Goal: Task Accomplishment & Management: Manage account settings

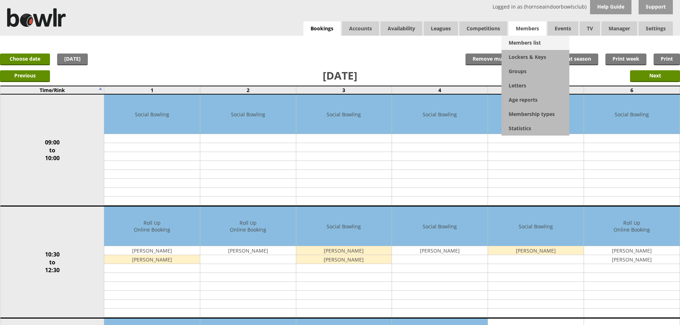
click at [527, 36] on link "Members list" at bounding box center [536, 43] width 68 height 14
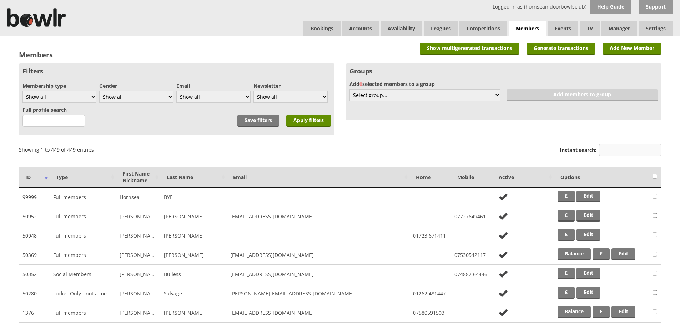
click at [616, 152] on input "Instant search:" at bounding box center [630, 150] width 62 height 12
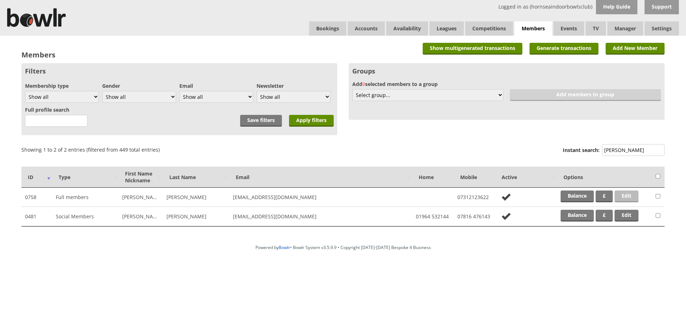
type input "[PERSON_NAME]"
click at [629, 194] on link "Edit" at bounding box center [626, 197] width 24 height 12
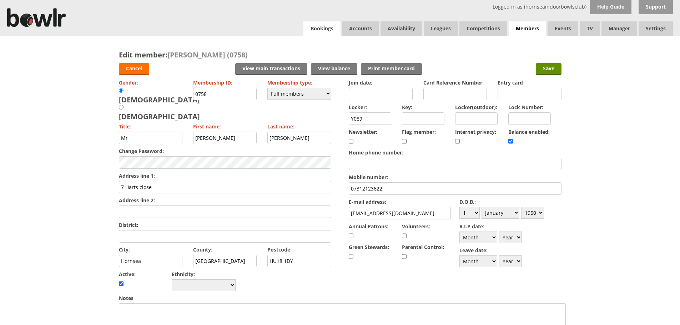
click at [324, 31] on link "Bookings" at bounding box center [322, 28] width 37 height 14
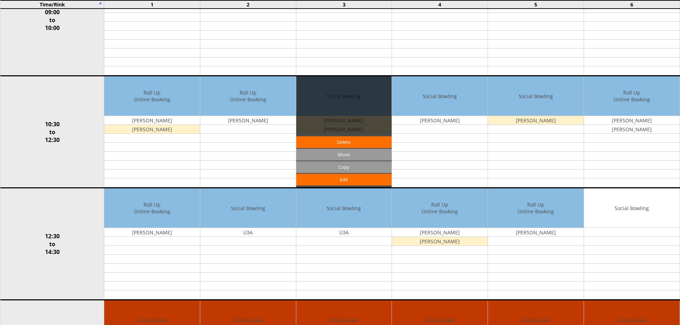
scroll to position [143, 0]
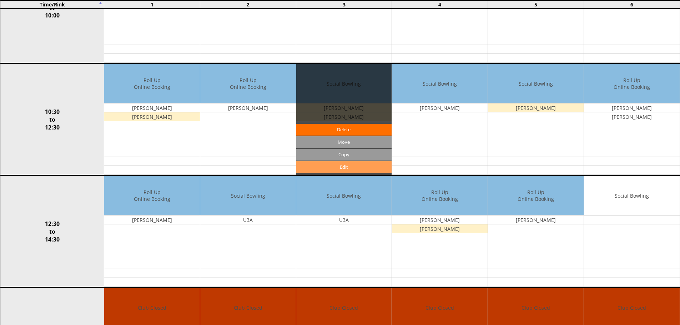
click at [330, 167] on link "Edit" at bounding box center [344, 167] width 96 height 12
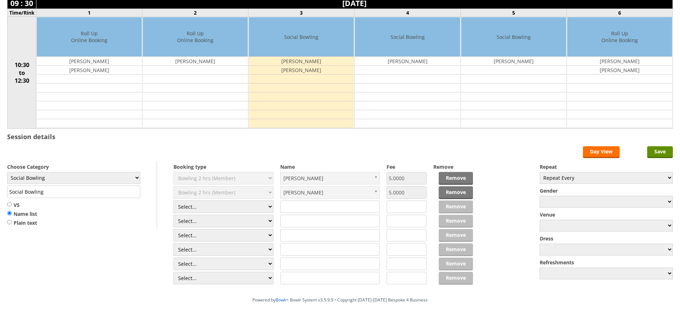
scroll to position [71, 0]
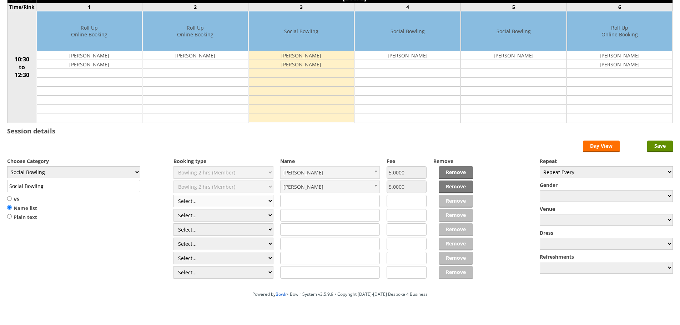
click at [266, 199] on select "Select... Club Competition (Member) Club Competition (Visitor) National (Member…" at bounding box center [224, 201] width 100 height 12
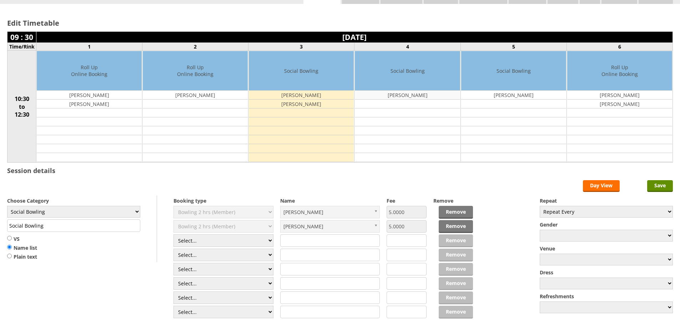
scroll to position [0, 0]
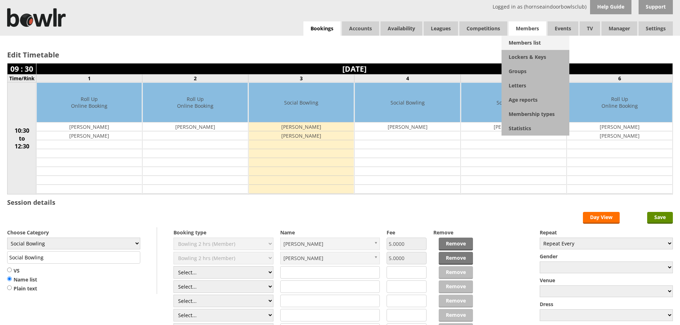
click at [524, 44] on link "Members list" at bounding box center [536, 43] width 68 height 14
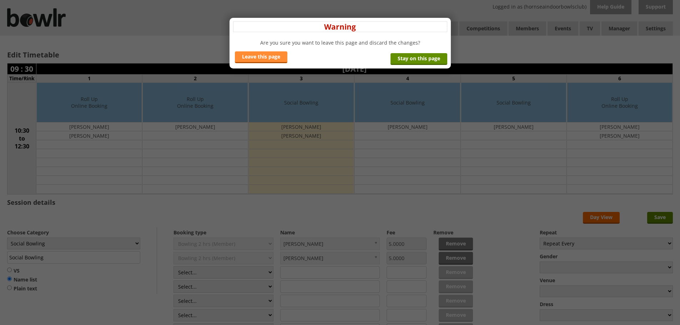
click at [272, 61] on link "Leave this page" at bounding box center [261, 57] width 52 height 12
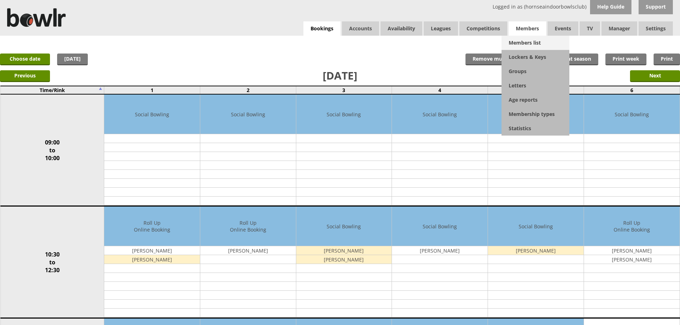
click at [515, 44] on link "Members list" at bounding box center [536, 43] width 68 height 14
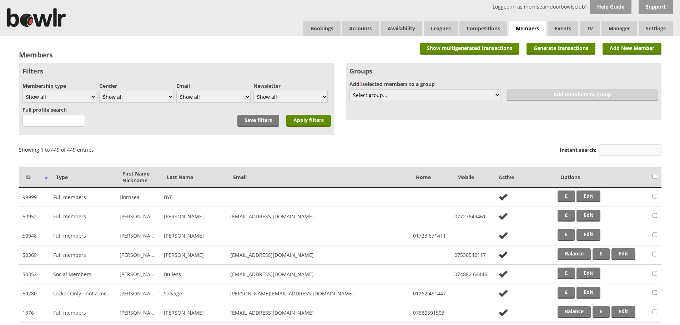
click at [611, 152] on input "Instant search:" at bounding box center [630, 150] width 62 height 12
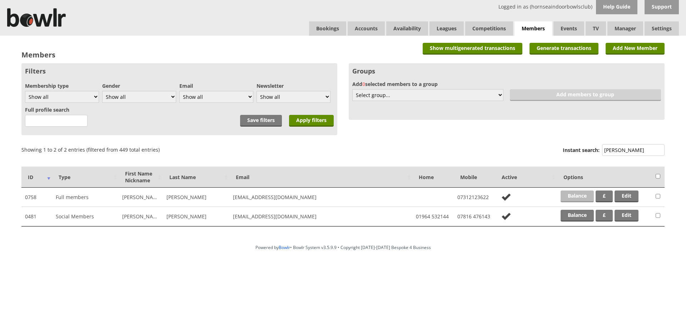
type input "[PERSON_NAME]"
click at [575, 191] on link "Balance" at bounding box center [576, 197] width 33 height 12
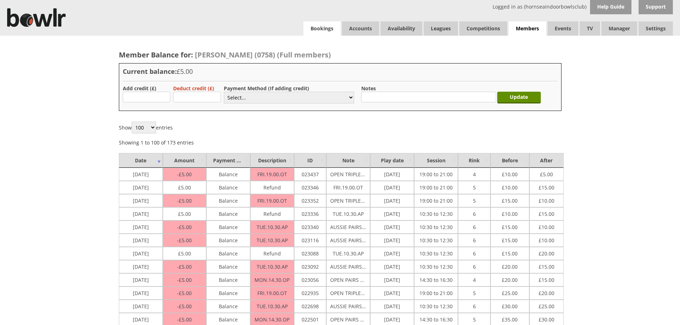
click at [315, 35] on link "Bookings" at bounding box center [322, 28] width 37 height 14
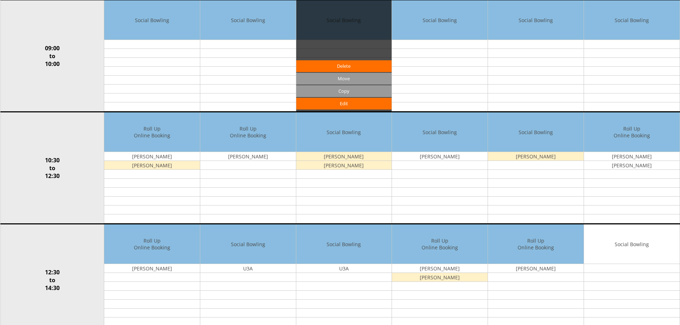
scroll to position [107, 0]
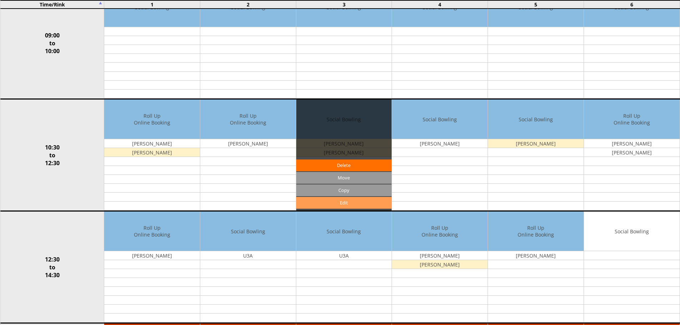
click at [345, 202] on link "Edit" at bounding box center [344, 203] width 96 height 12
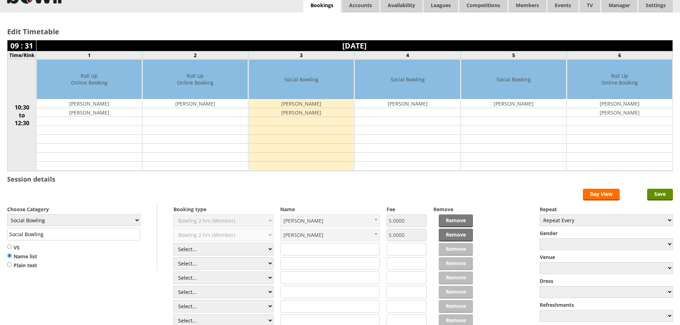
scroll to position [36, 0]
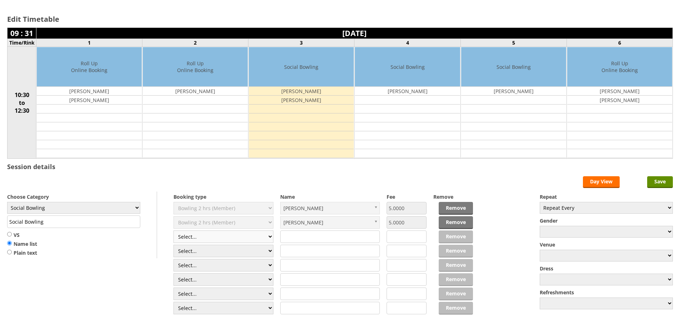
click at [195, 232] on select "Select... Club Competition (Member) Club Competition (Visitor) National (Member…" at bounding box center [224, 237] width 100 height 12
select select "1_54"
click at [174, 231] on select "Select... Club Competition (Member) Club Competition (Visitor) National (Member…" at bounding box center [224, 237] width 100 height 12
type input "3.0000"
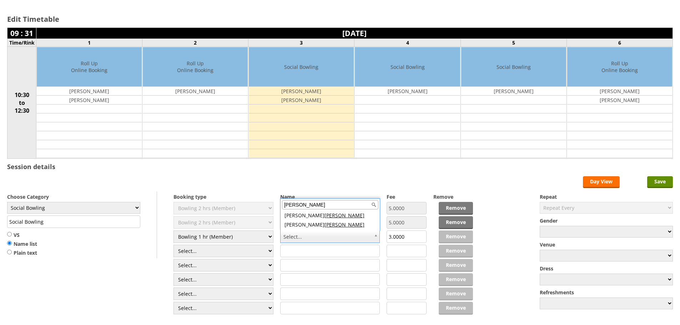
type input "kemp"
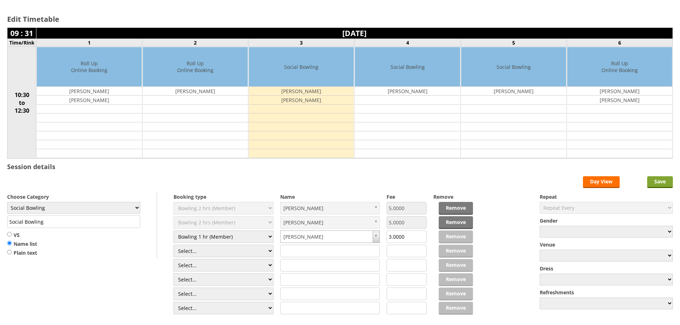
click at [656, 178] on input "Save" at bounding box center [660, 182] width 26 height 12
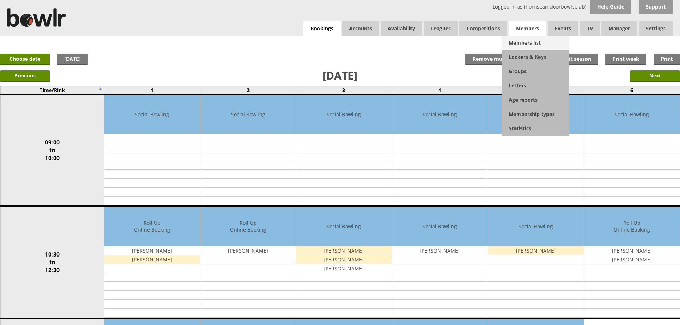
click at [533, 44] on link "Members list" at bounding box center [536, 43] width 68 height 14
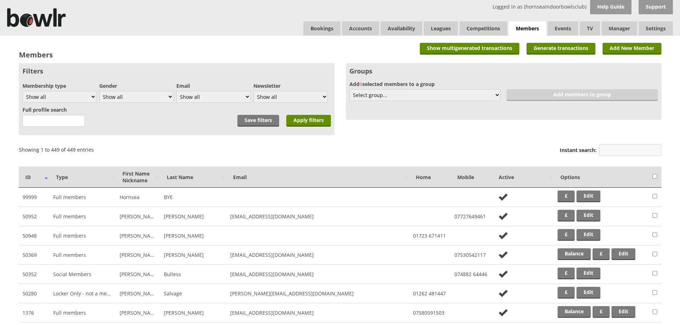
click at [616, 149] on input "Instant search:" at bounding box center [630, 150] width 62 height 12
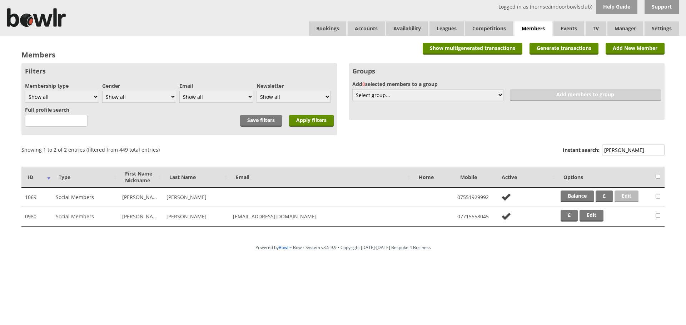
type input "marie"
click at [628, 192] on link "Edit" at bounding box center [626, 197] width 24 height 12
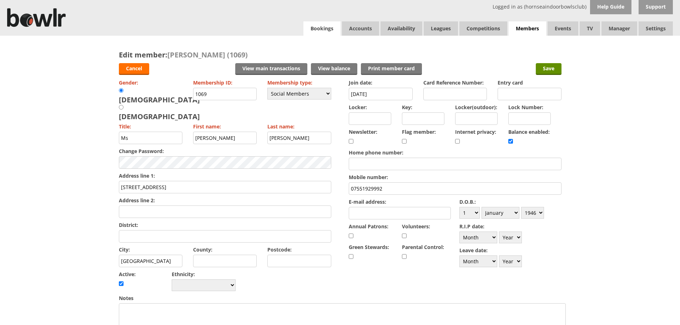
click at [317, 32] on link "Bookings" at bounding box center [322, 28] width 37 height 14
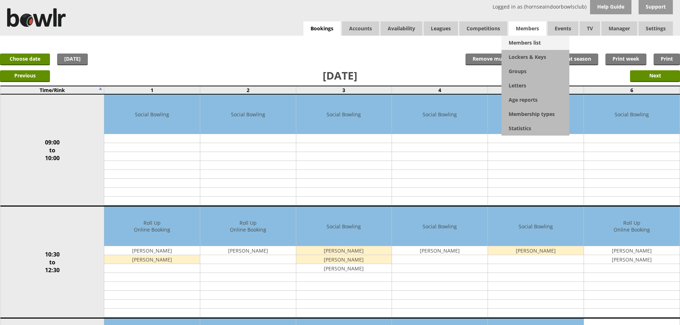
click at [527, 37] on link "Members list" at bounding box center [536, 43] width 68 height 14
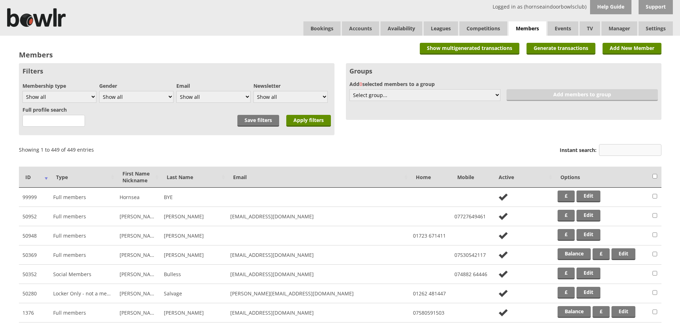
click at [625, 156] on input "Instant search:" at bounding box center [630, 150] width 62 height 12
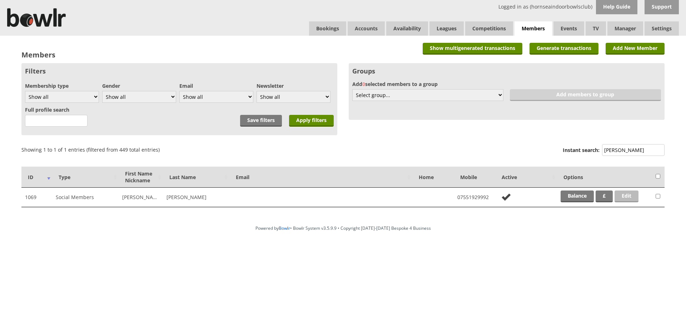
type input "forey"
click at [626, 195] on link "Edit" at bounding box center [626, 197] width 24 height 12
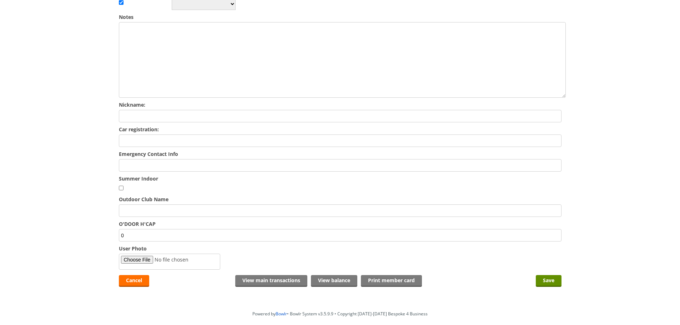
scroll to position [286, 0]
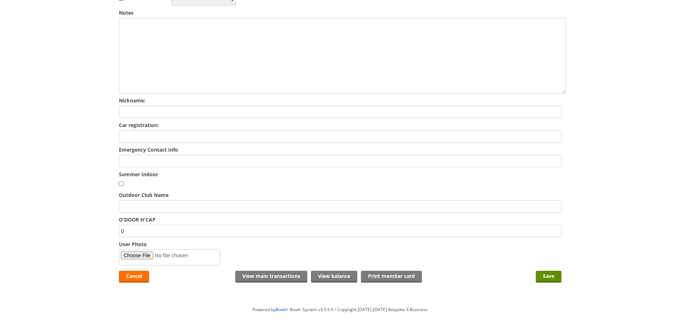
click at [218, 155] on input "Emergency Contact Info" at bounding box center [340, 161] width 443 height 12
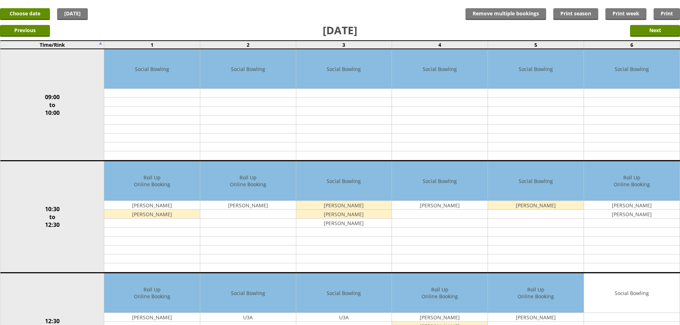
scroll to position [107, 0]
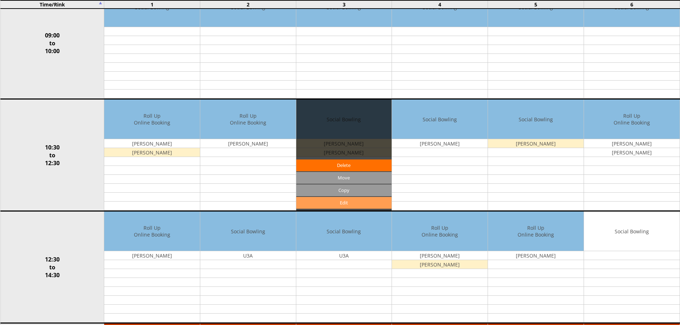
click at [339, 201] on link "Edit" at bounding box center [344, 203] width 96 height 12
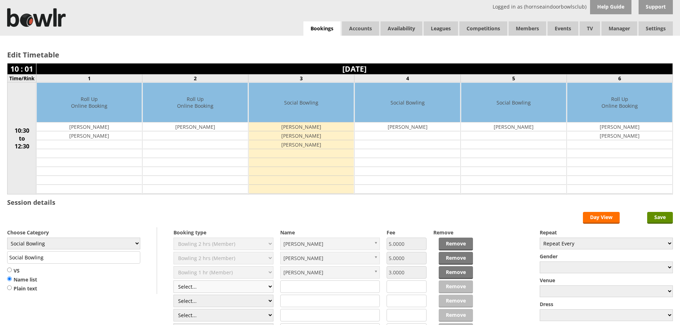
click at [261, 286] on select "Select... Club Competition (Member) Club Competition (Visitor) National (Member…" at bounding box center [224, 287] width 100 height 12
select select "1_54"
click at [174, 281] on select "Select... Club Competition (Member) Club Competition (Visitor) National (Member…" at bounding box center [224, 287] width 100 height 12
type input "3.0000"
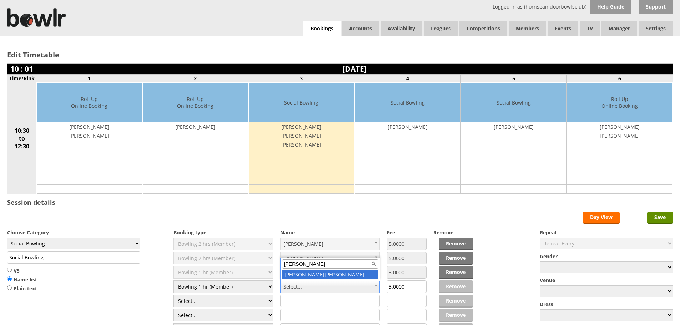
type input "rudd"
click at [222, 285] on select "Select... Club Competition (Member) Club Competition (Visitor) National (Member…" at bounding box center [224, 287] width 100 height 12
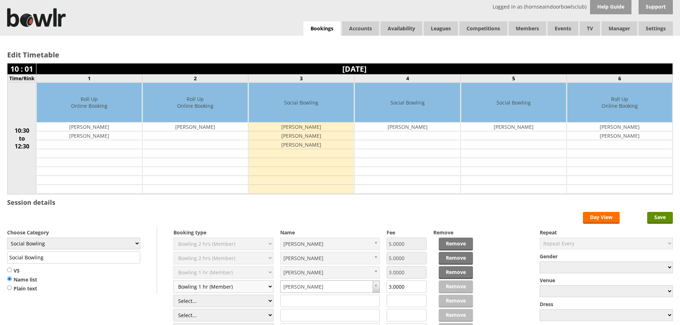
select select "1_50"
click at [174, 281] on select "Select... Club Competition (Member) Club Competition (Visitor) National (Member…" at bounding box center [224, 287] width 100 height 12
type input "5.0000"
click at [661, 215] on input "Save" at bounding box center [660, 218] width 26 height 12
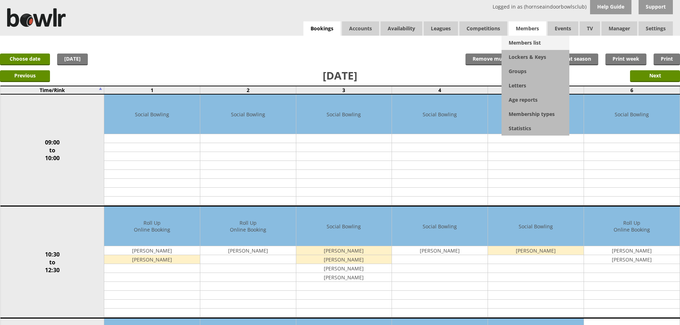
click at [526, 44] on link "Members list" at bounding box center [536, 43] width 68 height 14
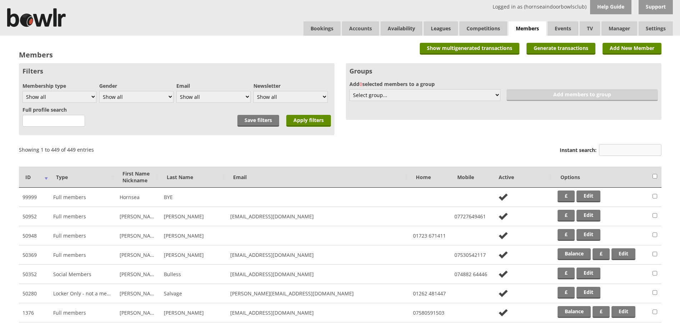
click at [607, 148] on input "Instant search:" at bounding box center [630, 150] width 62 height 12
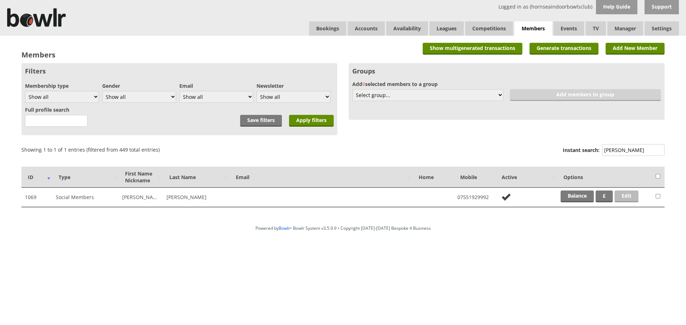
type input "forey"
click at [624, 195] on link "Edit" at bounding box center [626, 197] width 24 height 12
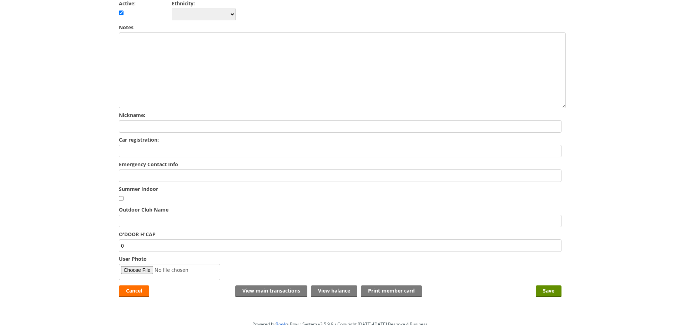
scroll to position [259, 0]
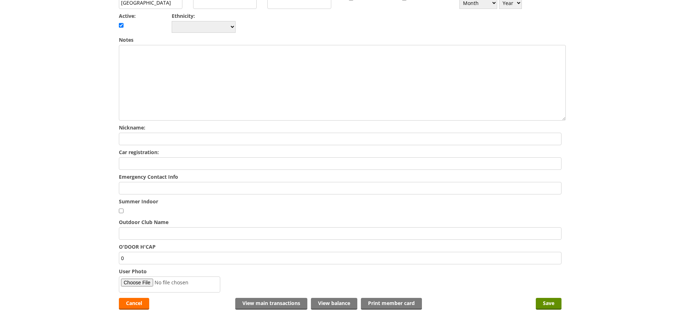
click at [145, 182] on input "Emergency Contact Info" at bounding box center [340, 188] width 443 height 12
type input "[PERSON_NAME] - 07742543799"
click at [546, 298] on input "Save" at bounding box center [549, 304] width 26 height 12
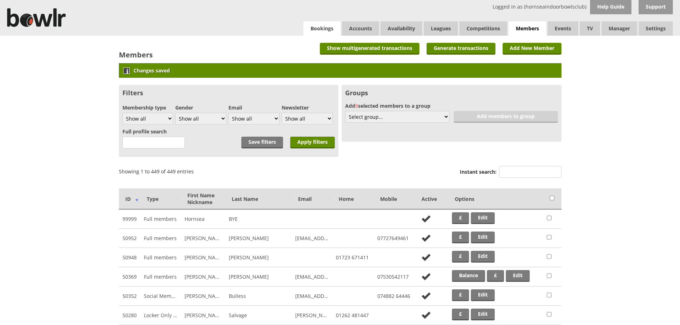
click at [316, 31] on link "Bookings" at bounding box center [322, 28] width 37 height 14
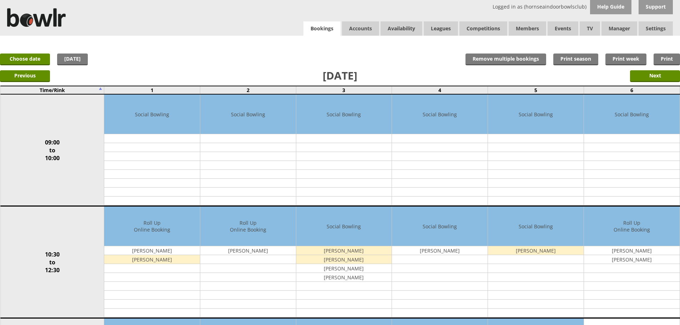
click link "Bookings"
click at [49, 62] on link "Choose date" at bounding box center [25, 60] width 50 height 12
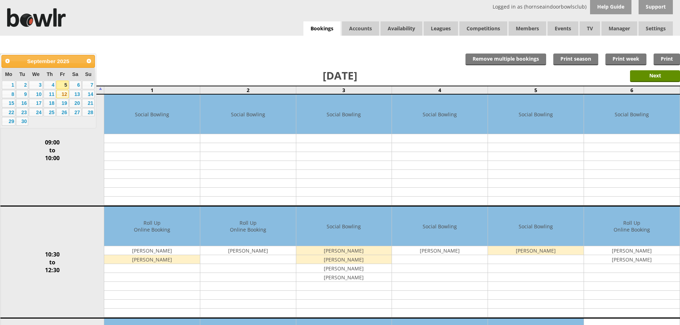
click at [62, 96] on link "12" at bounding box center [62, 94] width 12 height 9
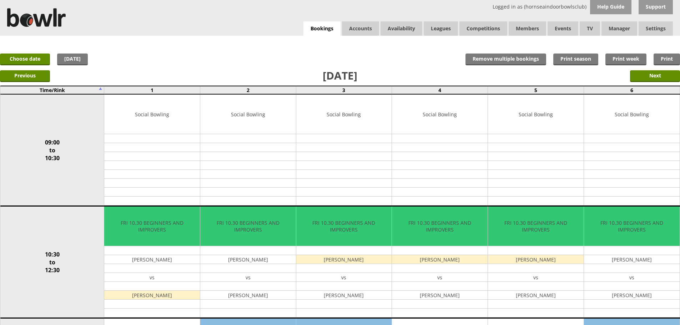
click at [174, 49] on div "x Move Booking Move to other date: [DATE] 09:00 to 10:30 10:30 to 12:30 12:30 t…" at bounding box center [340, 43] width 680 height 14
drag, startPoint x: 323, startPoint y: 19, endPoint x: 323, endPoint y: 29, distance: 10.0
click at [322, 23] on div "Logged in as (hornseaindoorbowlsclub) Help Guide Support Bookings Accounts Rink…" at bounding box center [340, 18] width 680 height 36
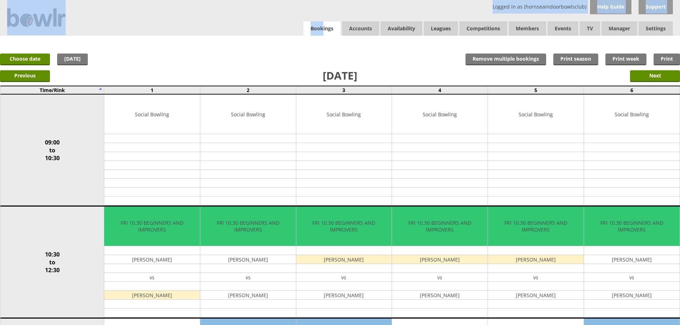
click at [323, 29] on link "Bookings" at bounding box center [322, 28] width 37 height 15
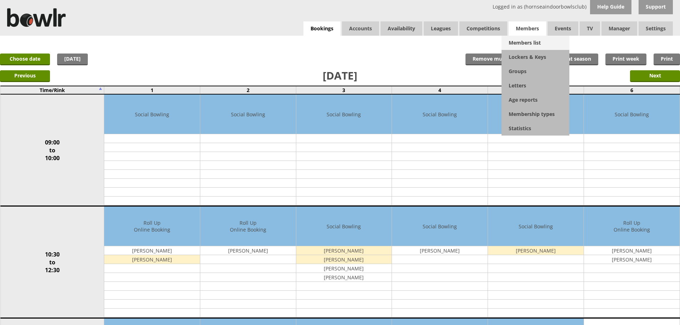
click at [523, 42] on link "Members list" at bounding box center [536, 43] width 68 height 14
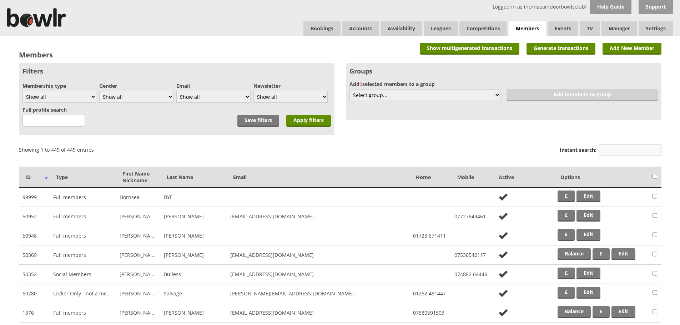
click at [605, 145] on input "Instant search:" at bounding box center [630, 150] width 62 height 12
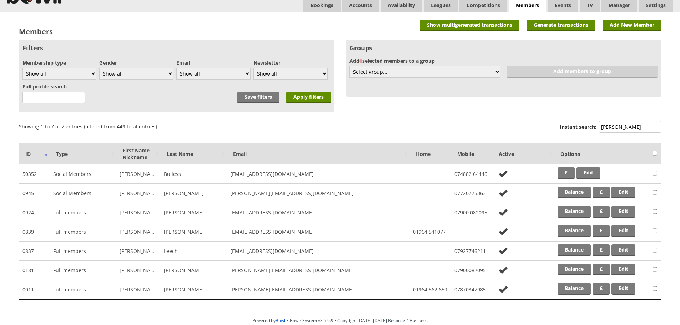
scroll to position [36, 0]
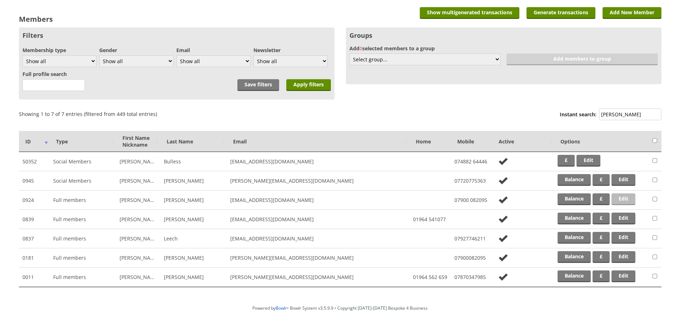
type input "lee"
click at [628, 199] on link "Edit" at bounding box center [624, 200] width 24 height 12
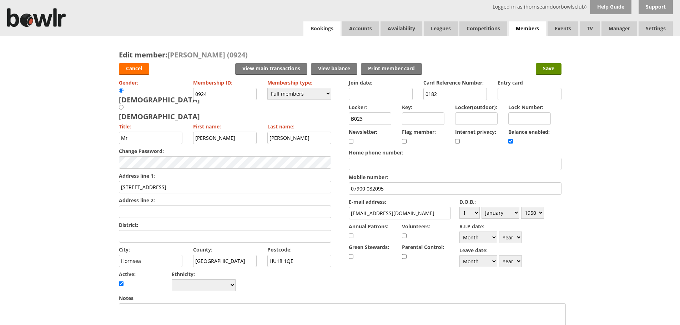
click at [331, 27] on link "Bookings" at bounding box center [322, 28] width 37 height 14
